Goal: Information Seeking & Learning: Learn about a topic

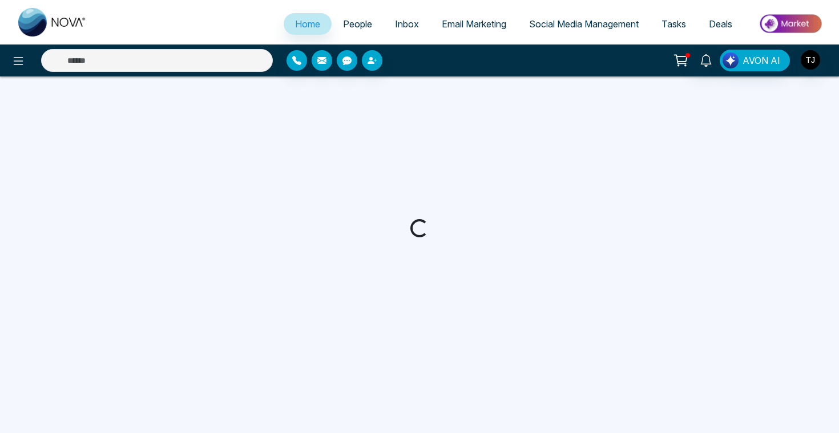
click at [801, 25] on img at bounding box center [791, 24] width 83 height 26
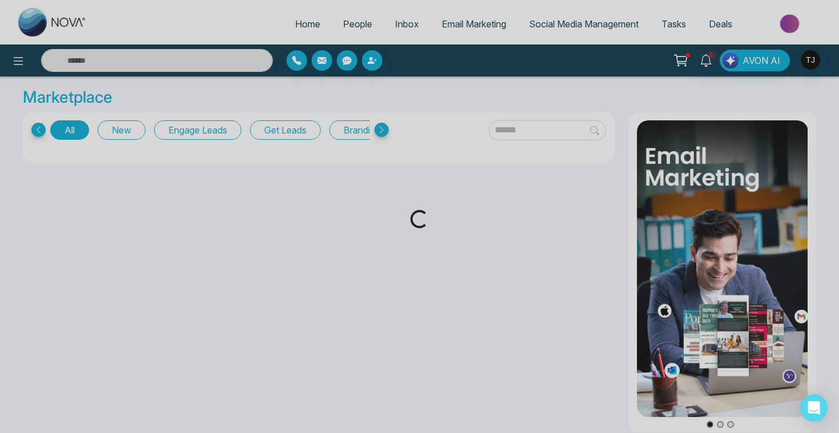
click at [548, 123] on div "Loading..." at bounding box center [419, 216] width 839 height 433
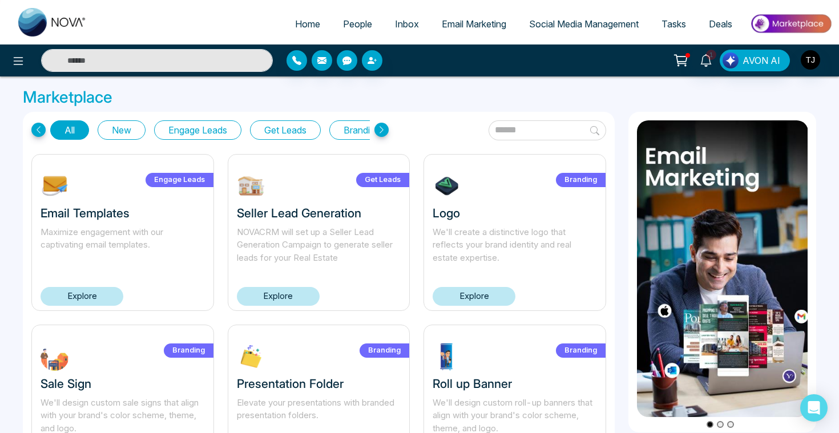
click at [541, 129] on input "text" at bounding box center [548, 130] width 118 height 20
click at [476, 289] on link "Explore" at bounding box center [474, 296] width 83 height 19
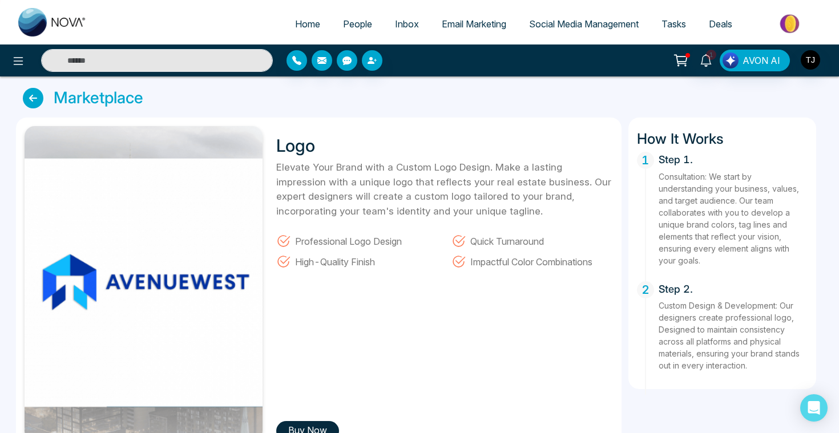
drag, startPoint x: 662, startPoint y: 160, endPoint x: 757, endPoint y: 379, distance: 238.9
click at [757, 379] on div "1 Step 1. Consultation: We start by understanding your business, values, and ta…" at bounding box center [722, 266] width 171 height 229
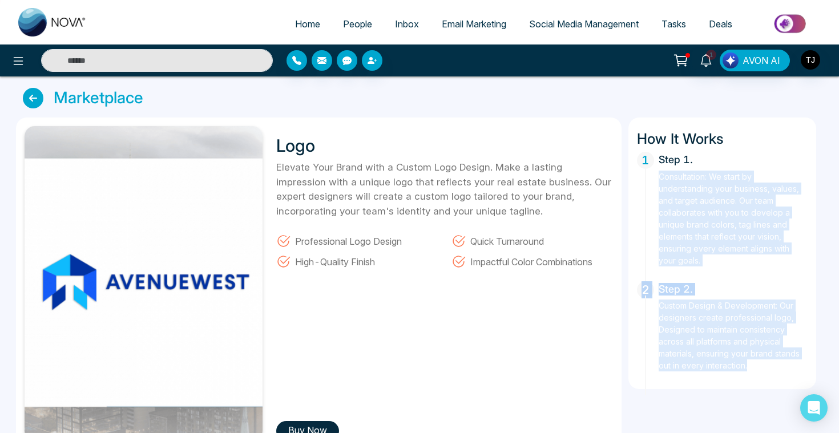
drag, startPoint x: 756, startPoint y: 368, endPoint x: 659, endPoint y: 179, distance: 212.7
click at [659, 179] on div "1 Step 1. Consultation: We start by understanding your business, values, and ta…" at bounding box center [722, 266] width 171 height 229
drag, startPoint x: 653, startPoint y: 146, endPoint x: 761, endPoint y: 363, distance: 242.3
click at [761, 363] on div "How It Works 1 Step 1. Consultation: We start by understanding your business, v…" at bounding box center [723, 254] width 188 height 272
copy div "w It Works 1 Step 1. Consultation: We start by understanding your business, val…"
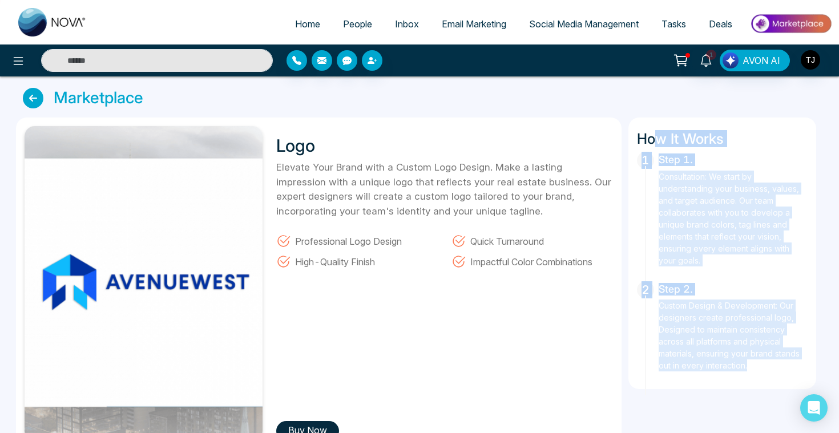
click at [37, 107] on link at bounding box center [36, 98] width 26 height 21
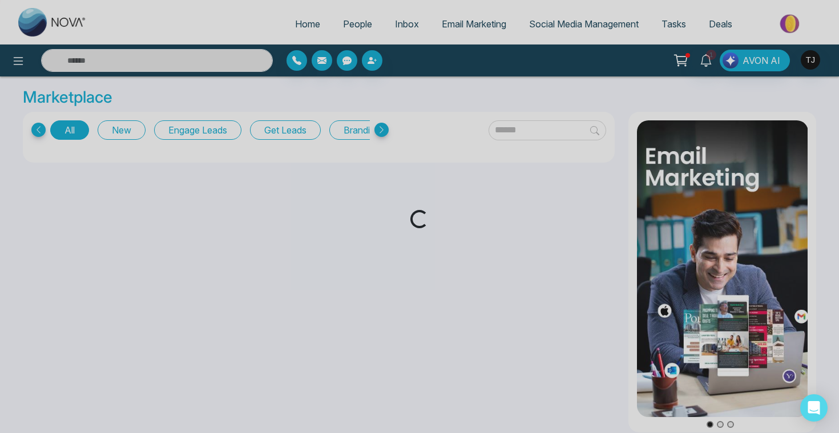
click at [494, 133] on div "Loading..." at bounding box center [419, 216] width 839 height 433
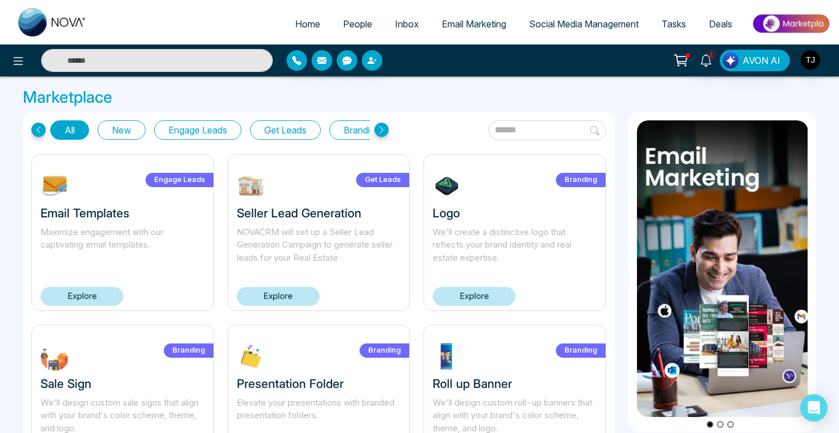
click at [494, 133] on input "text" at bounding box center [548, 130] width 118 height 20
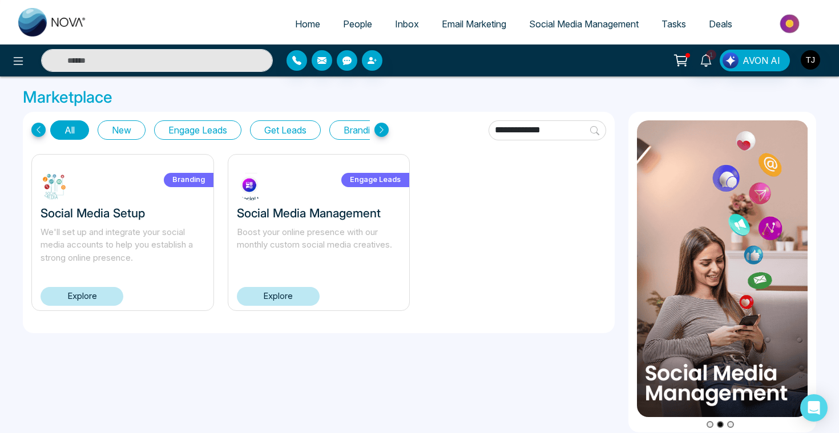
type input "**********"
click at [106, 294] on link "Explore" at bounding box center [82, 296] width 83 height 19
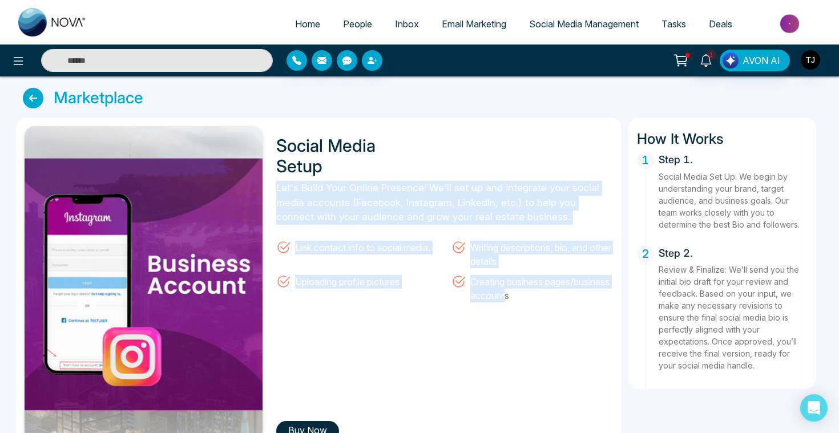
drag, startPoint x: 276, startPoint y: 186, endPoint x: 576, endPoint y: 291, distance: 317.3
click at [576, 291] on div "Let's Build Your Online Presence! We'll set up and integrate your social media …" at bounding box center [444, 242] width 336 height 122
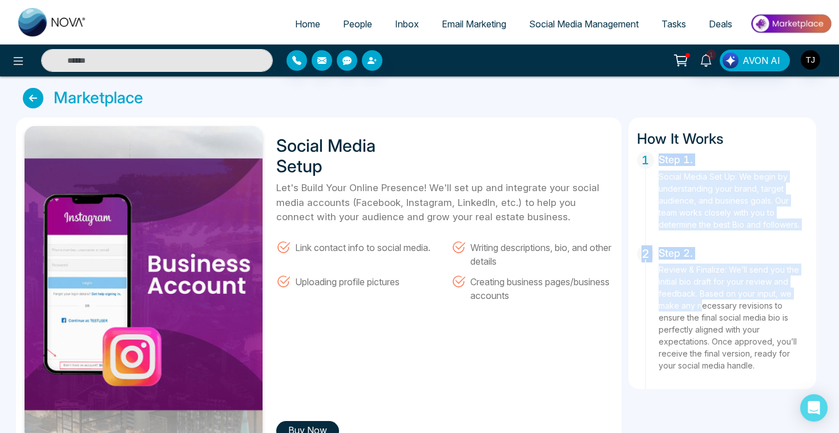
drag, startPoint x: 653, startPoint y: 152, endPoint x: 703, endPoint y: 311, distance: 165.9
click at [703, 311] on div "1 Step 1. Social Media Set Up: We begin by understanding your brand, target aud…" at bounding box center [722, 266] width 171 height 229
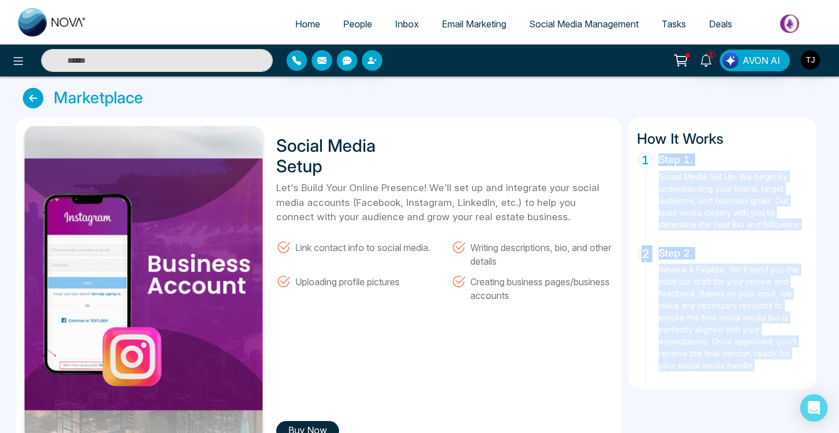
click at [744, 365] on p "Review & Finalize: We’ll send you the initial bio draft for your review and fee…" at bounding box center [734, 318] width 150 height 108
copy div "Step 1. Social Media Set Up: We begin by understanding your brand, target audie…"
